Goal: Transaction & Acquisition: Purchase product/service

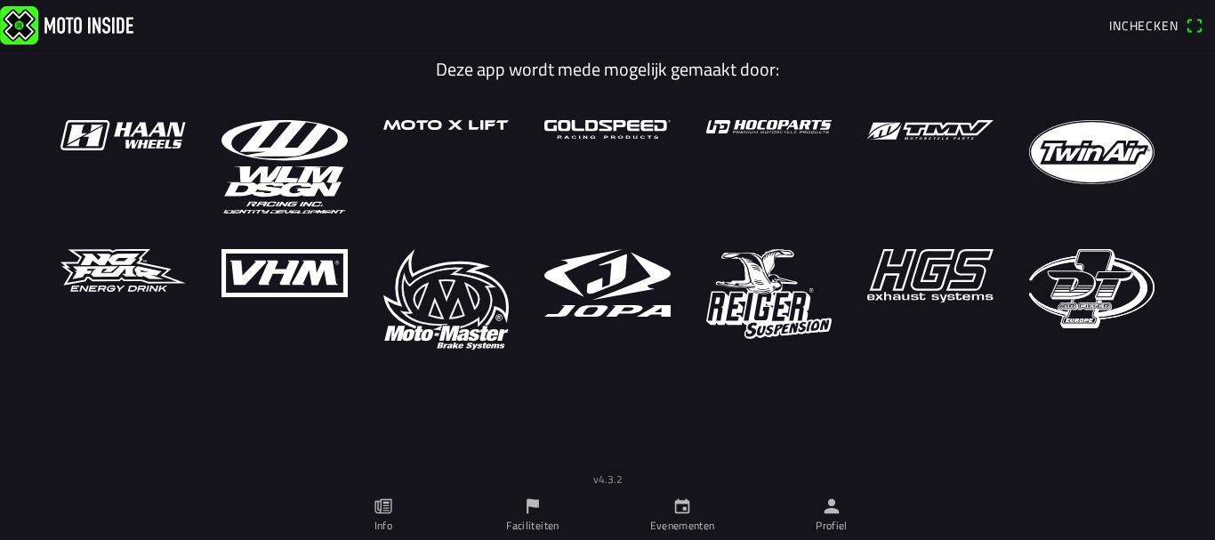
click at [684, 499] on icon "calendar" at bounding box center [682, 506] width 20 height 20
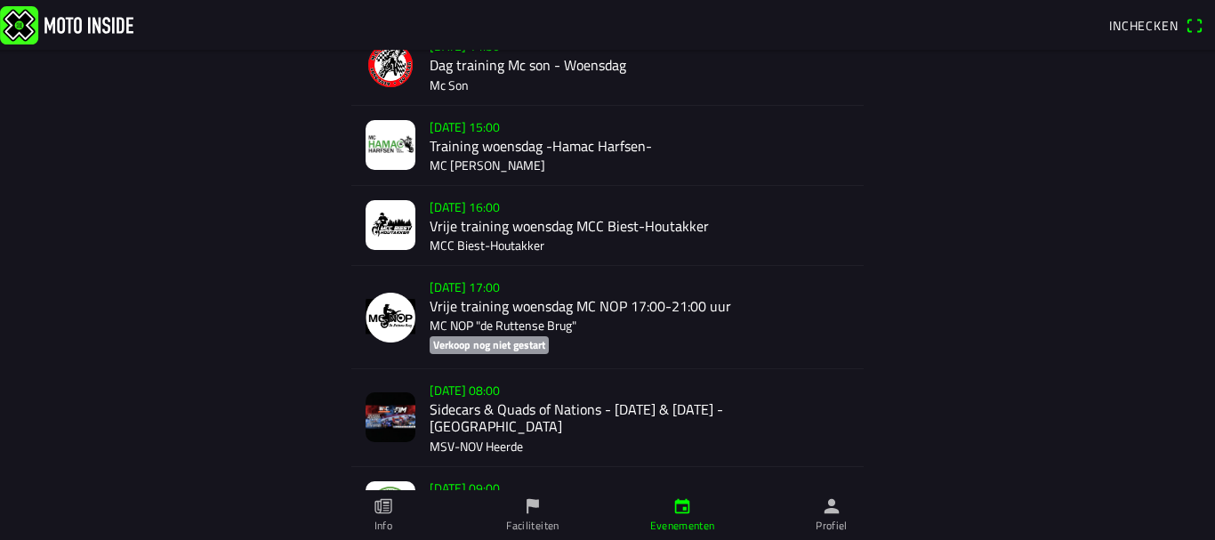
scroll to position [445, 0]
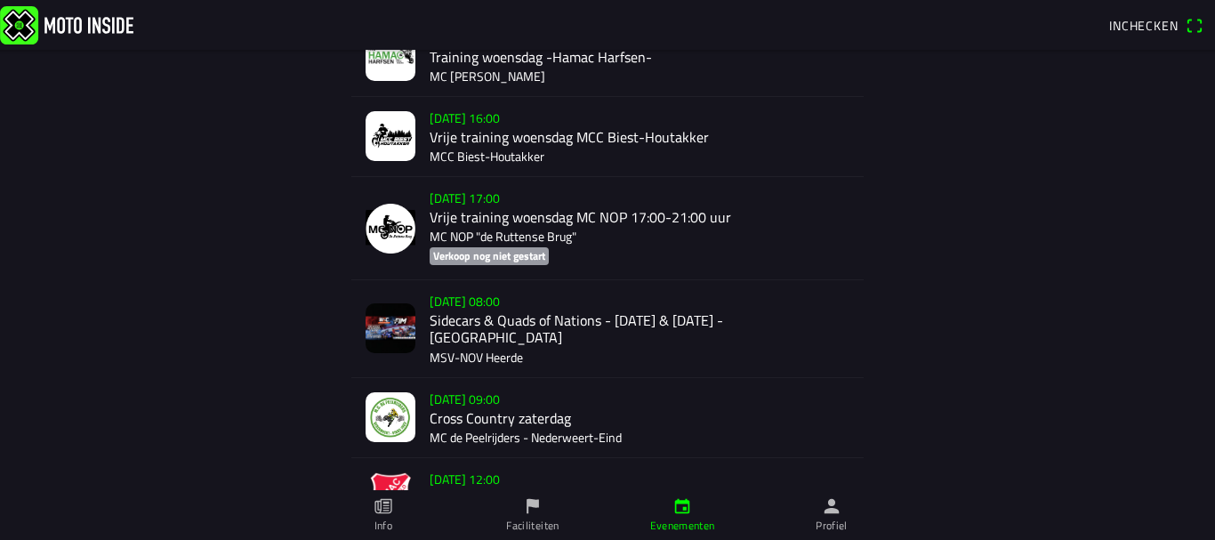
click at [554, 318] on div "[DATE] 08:00 Sidecars & Quads of Nations - [DATE] & [DATE] - Heerde MSV-NOV Hee…" at bounding box center [640, 328] width 420 height 96
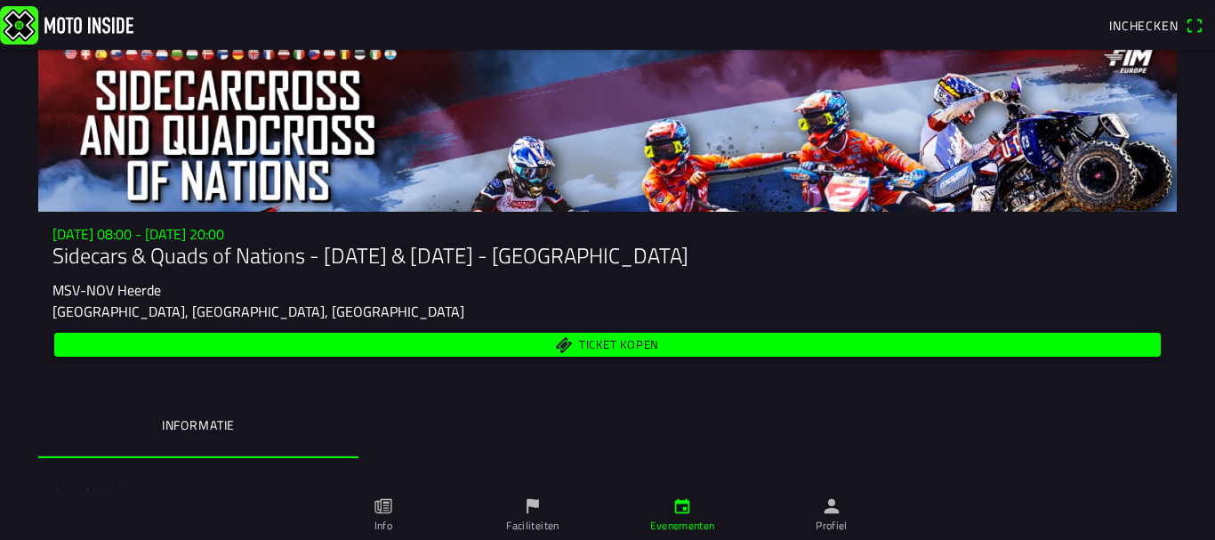
click at [630, 339] on span "Ticket kopen" at bounding box center [619, 345] width 80 height 12
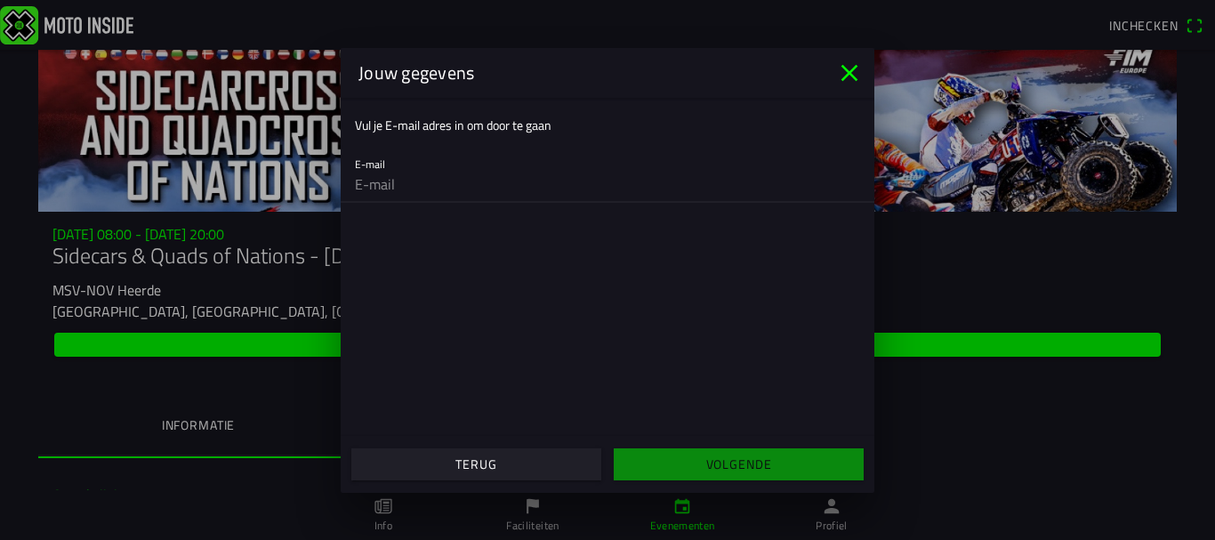
click at [430, 173] on input "email" at bounding box center [607, 184] width 505 height 36
type input "[EMAIL_ADDRESS][DOMAIN_NAME]"
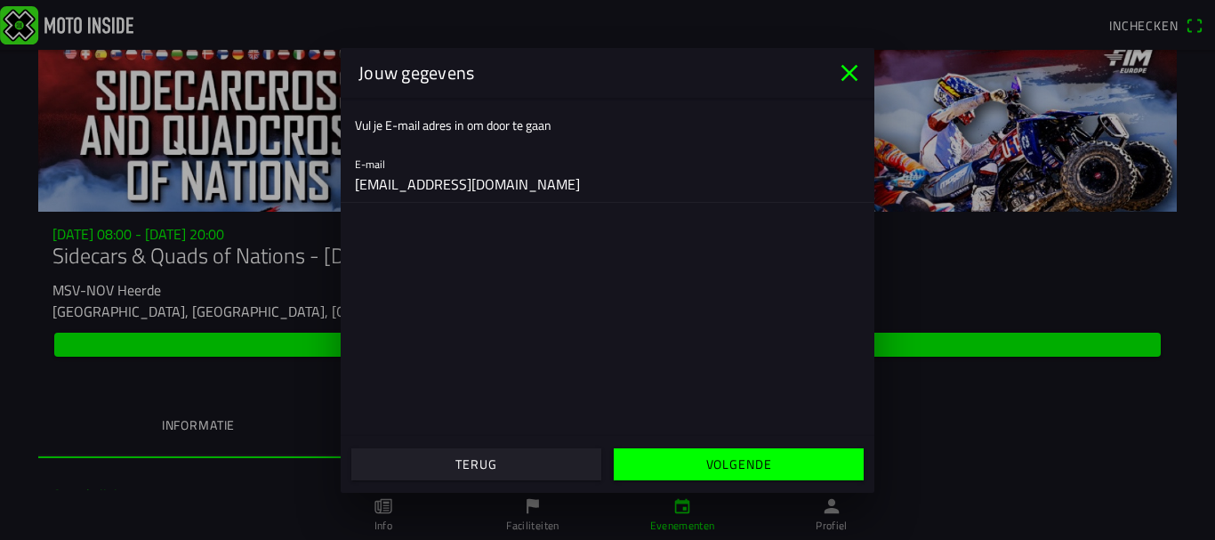
click at [0, 0] on slot "Volgende" at bounding box center [0, 0] width 0 height 0
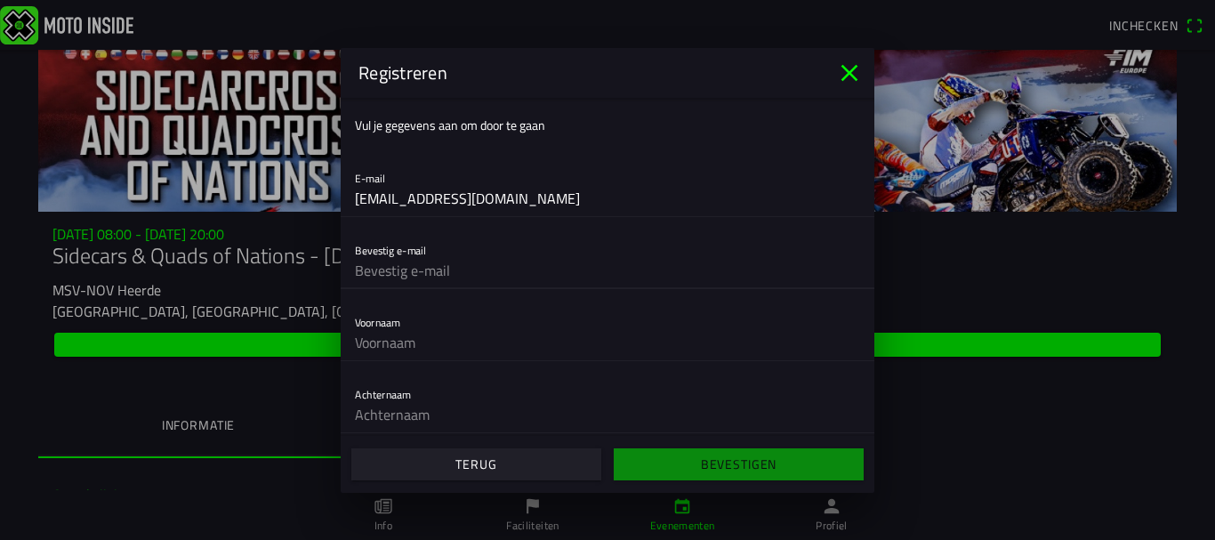
click at [486, 271] on input "text" at bounding box center [607, 271] width 505 height 36
type input "[EMAIL_ADDRESS][DOMAIN_NAME]"
type input "J.W."
type input "Baltus"
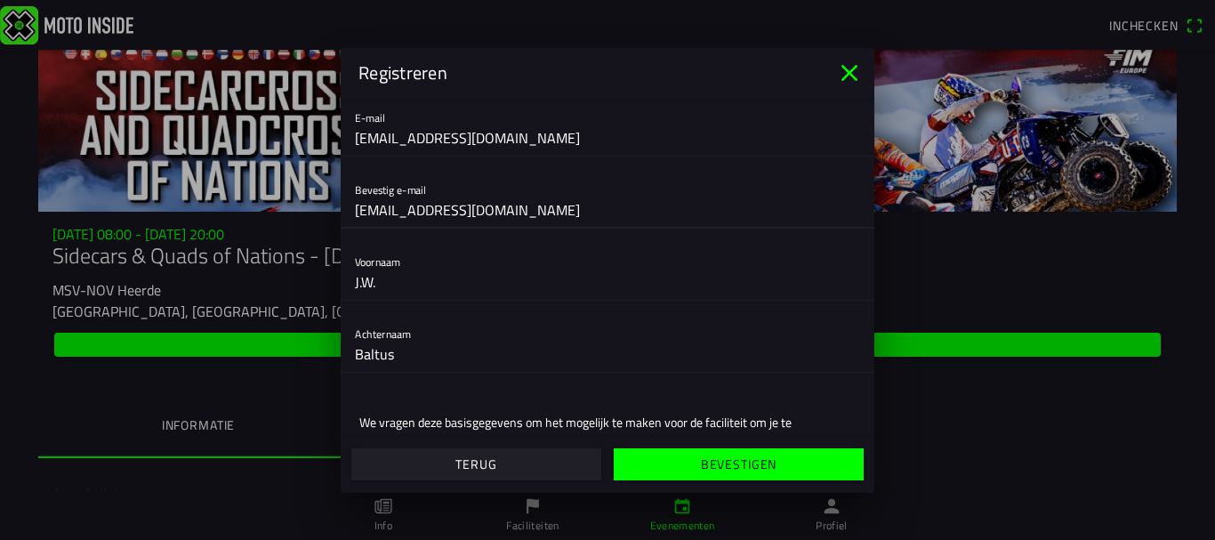
scroll to position [145, 0]
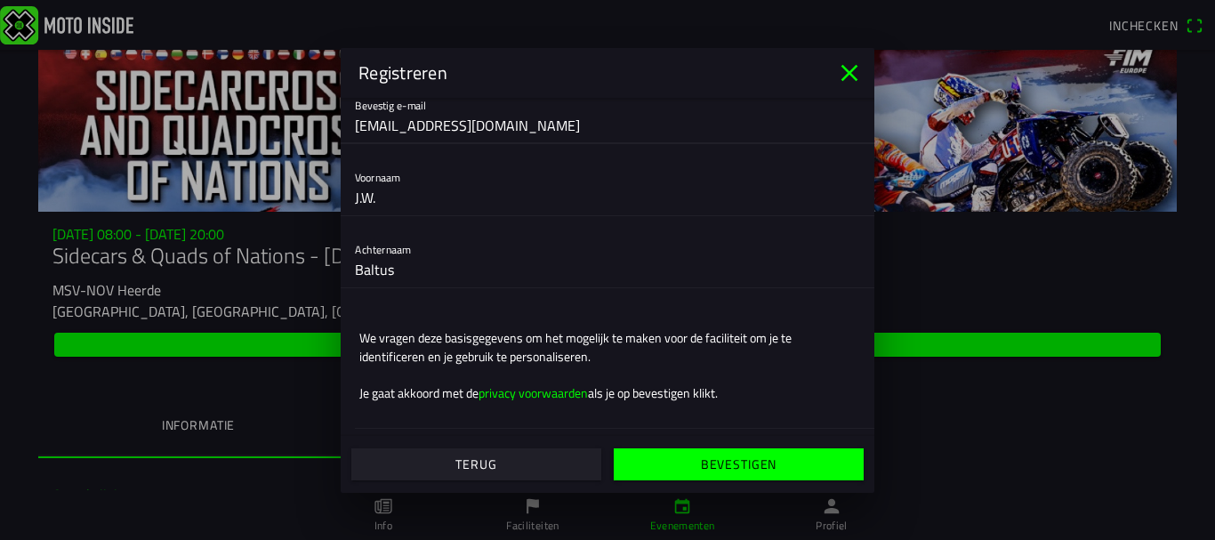
click at [0, 0] on slot "Bevestigen" at bounding box center [0, 0] width 0 height 0
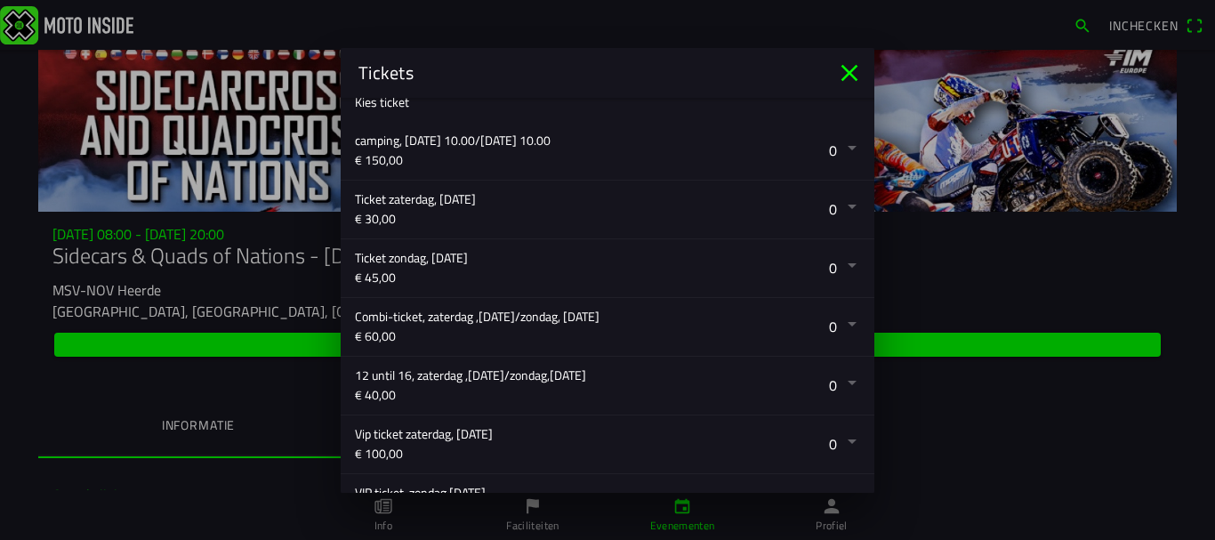
scroll to position [356, 0]
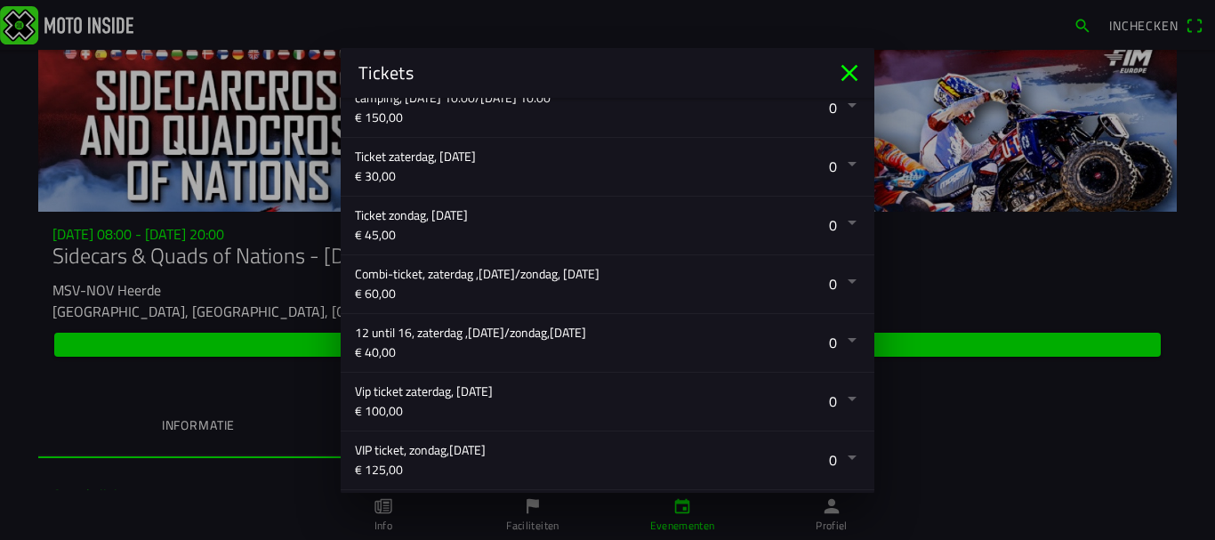
click at [837, 277] on button "button" at bounding box center [614, 284] width 519 height 58
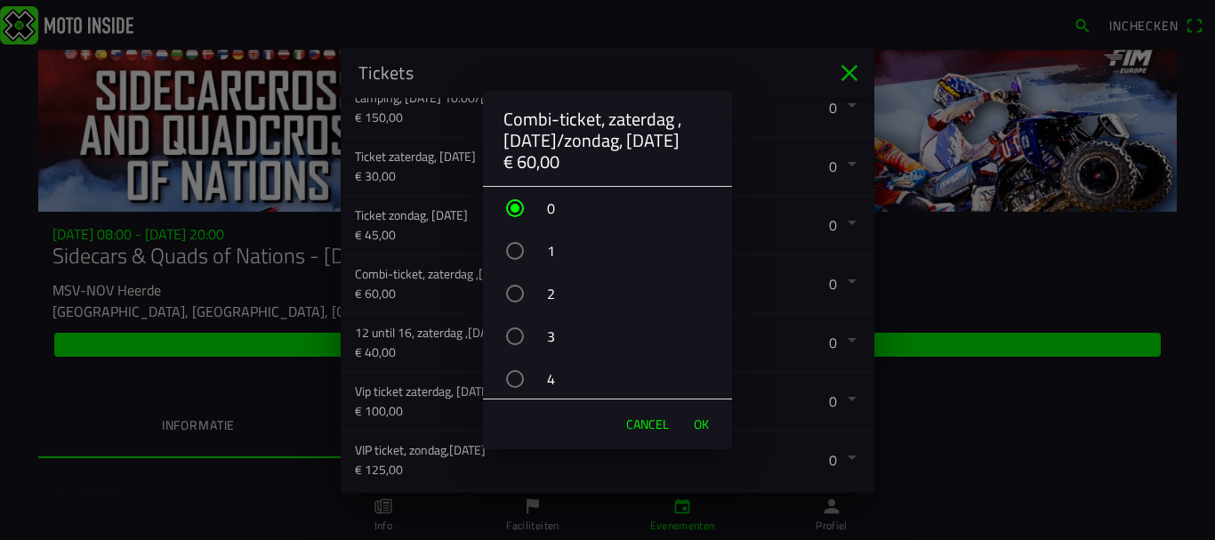
click at [517, 247] on div "button" at bounding box center [515, 251] width 18 height 18
click at [701, 417] on span "OK" at bounding box center [701, 424] width 15 height 18
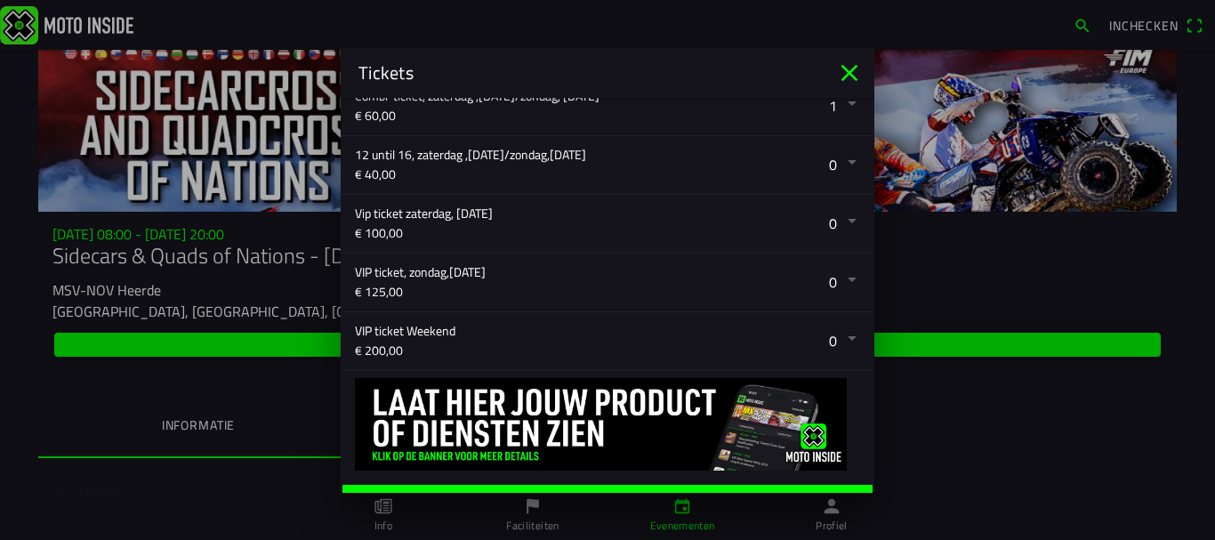
scroll to position [561, 0]
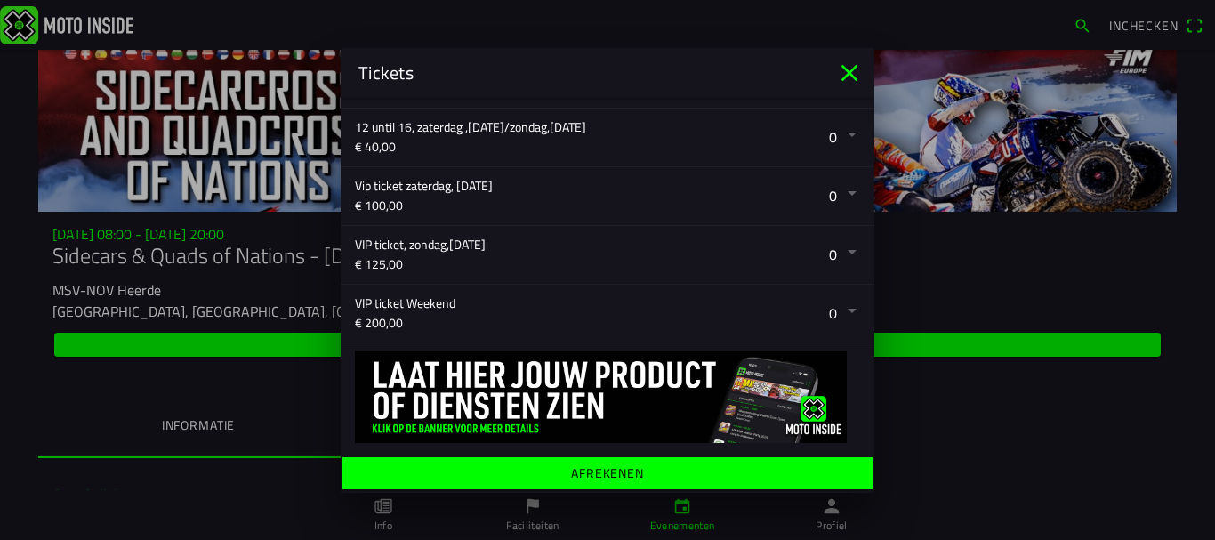
click at [617, 468] on ion-label "Afrekenen" at bounding box center [607, 472] width 73 height 12
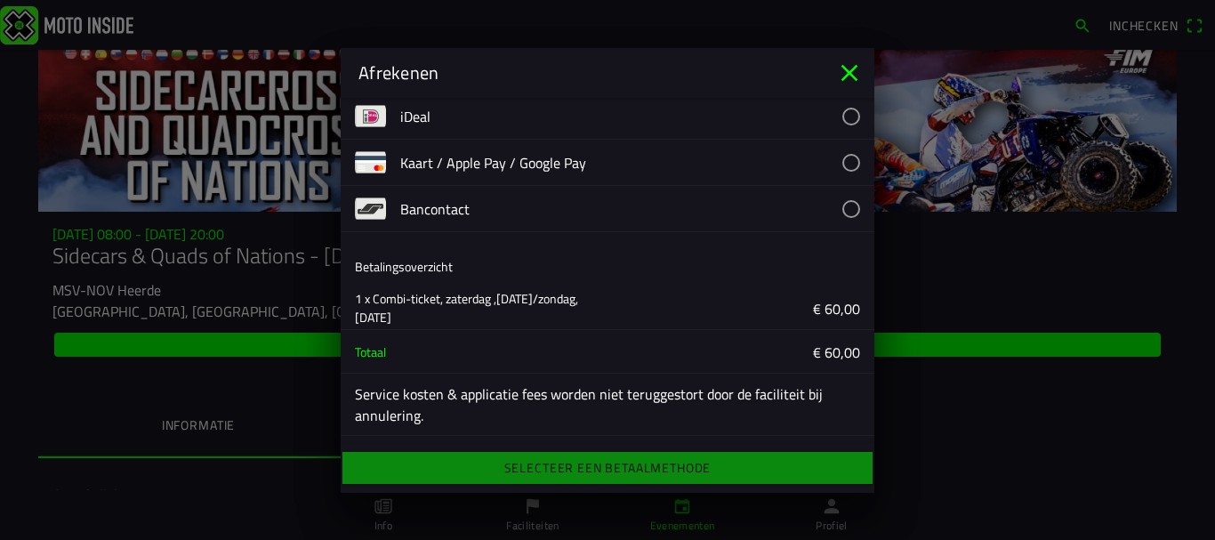
scroll to position [0, 0]
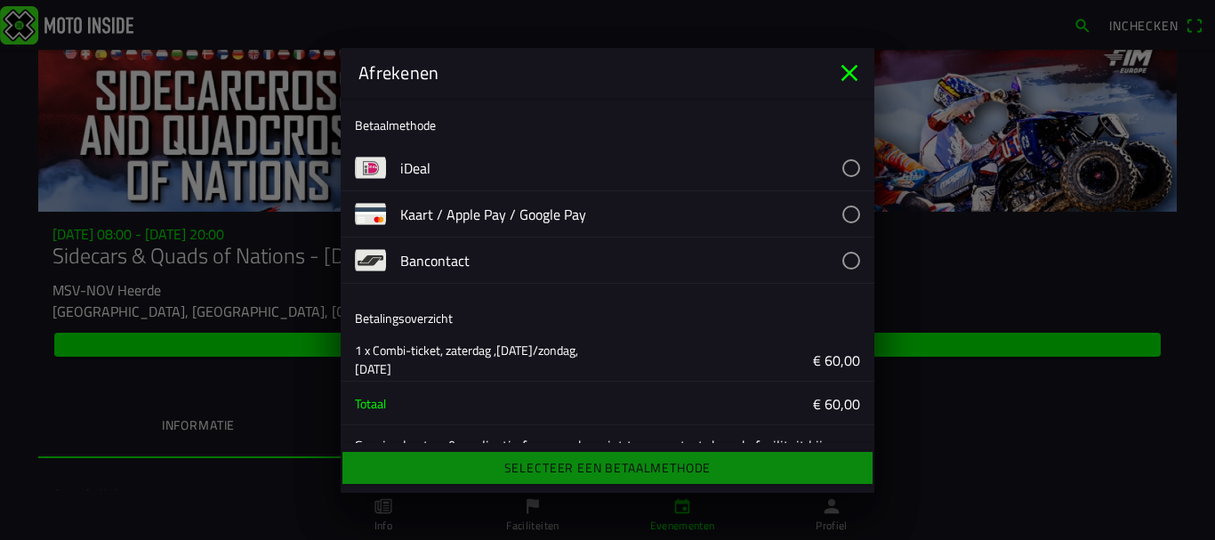
click at [839, 164] on button "button" at bounding box center [637, 167] width 474 height 45
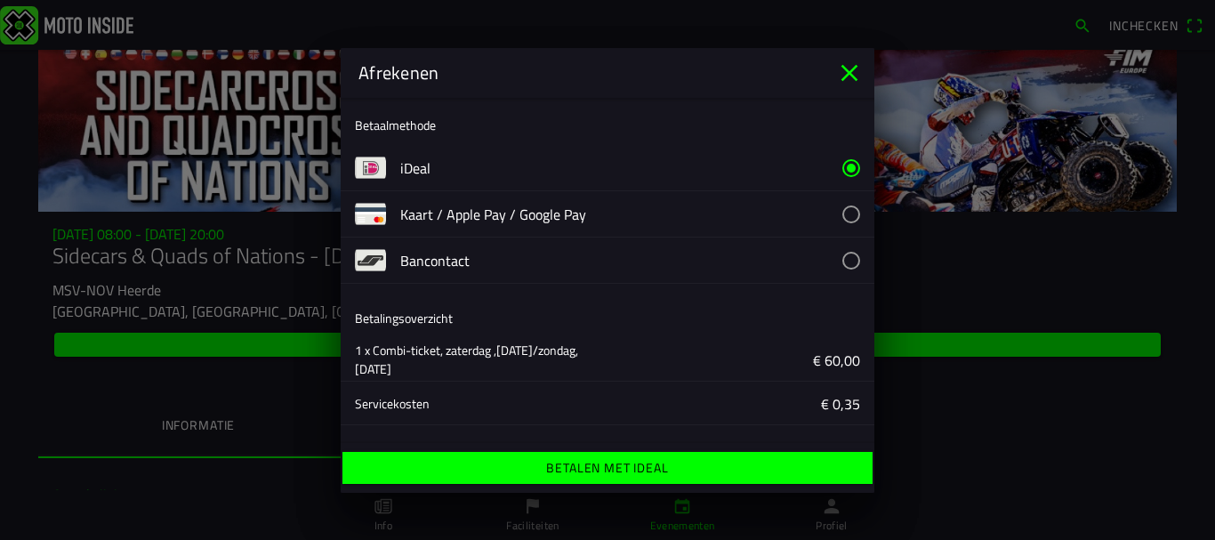
click at [697, 465] on span "Betalen met iDeal" at bounding box center [607, 468] width 502 height 32
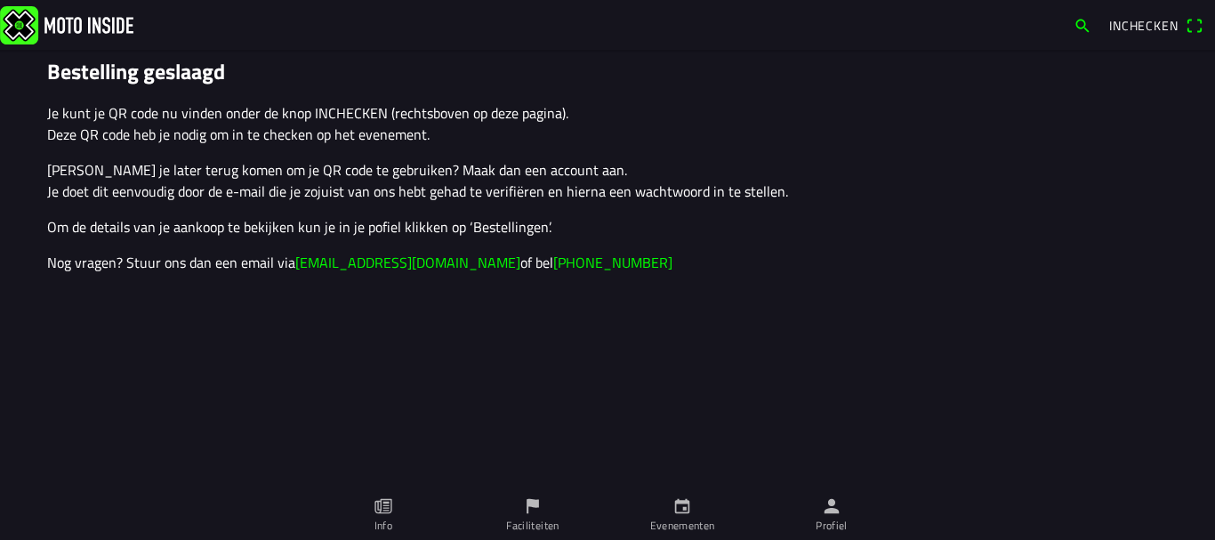
click at [1153, 25] on span "Inchecken" at bounding box center [1143, 25] width 69 height 19
